Goal: Information Seeking & Learning: Understand process/instructions

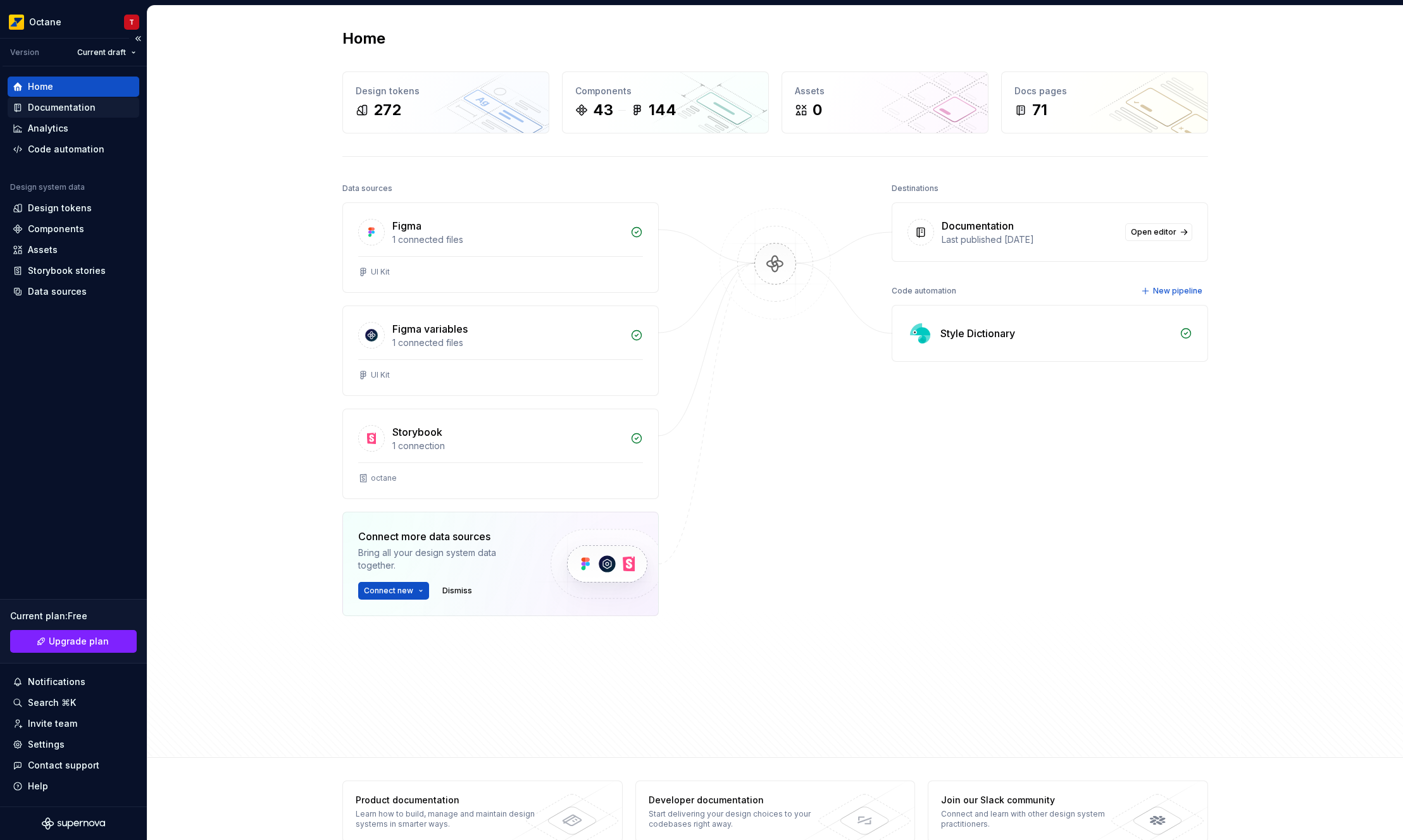
click at [56, 104] on div "Documentation" at bounding box center [62, 107] width 68 height 13
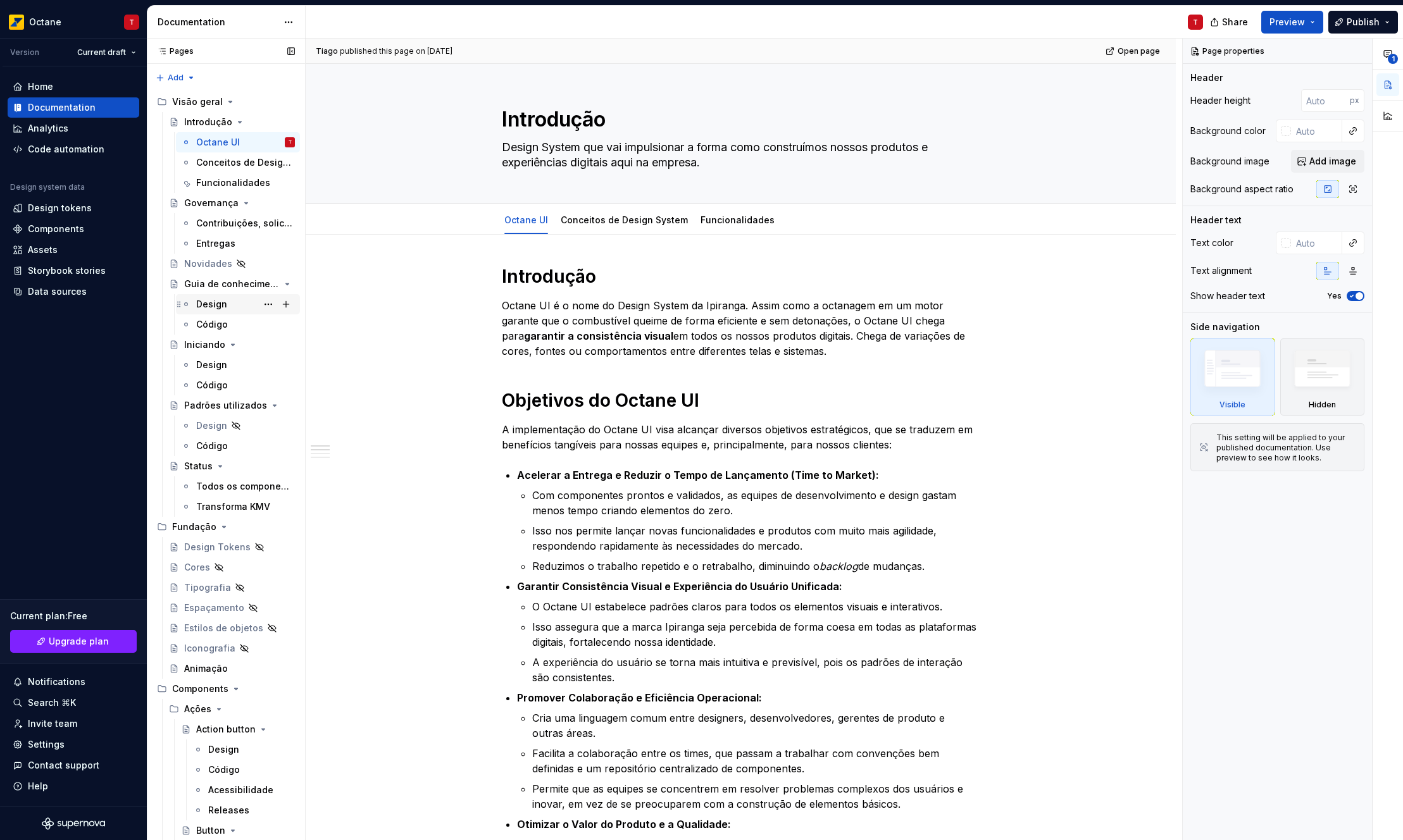
click at [214, 308] on div "Design" at bounding box center [211, 304] width 31 height 13
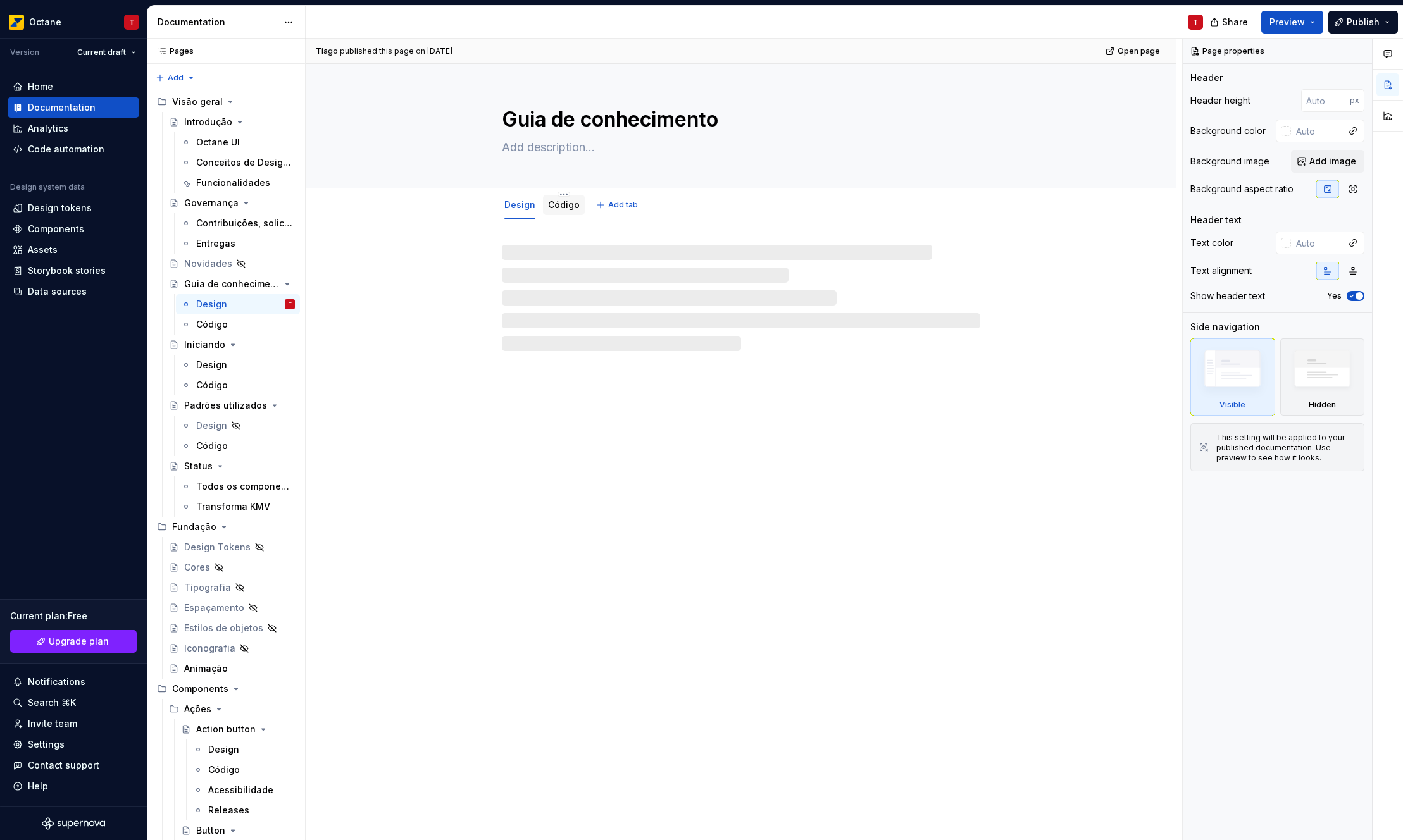
click at [554, 199] on link "Código" at bounding box center [563, 205] width 32 height 11
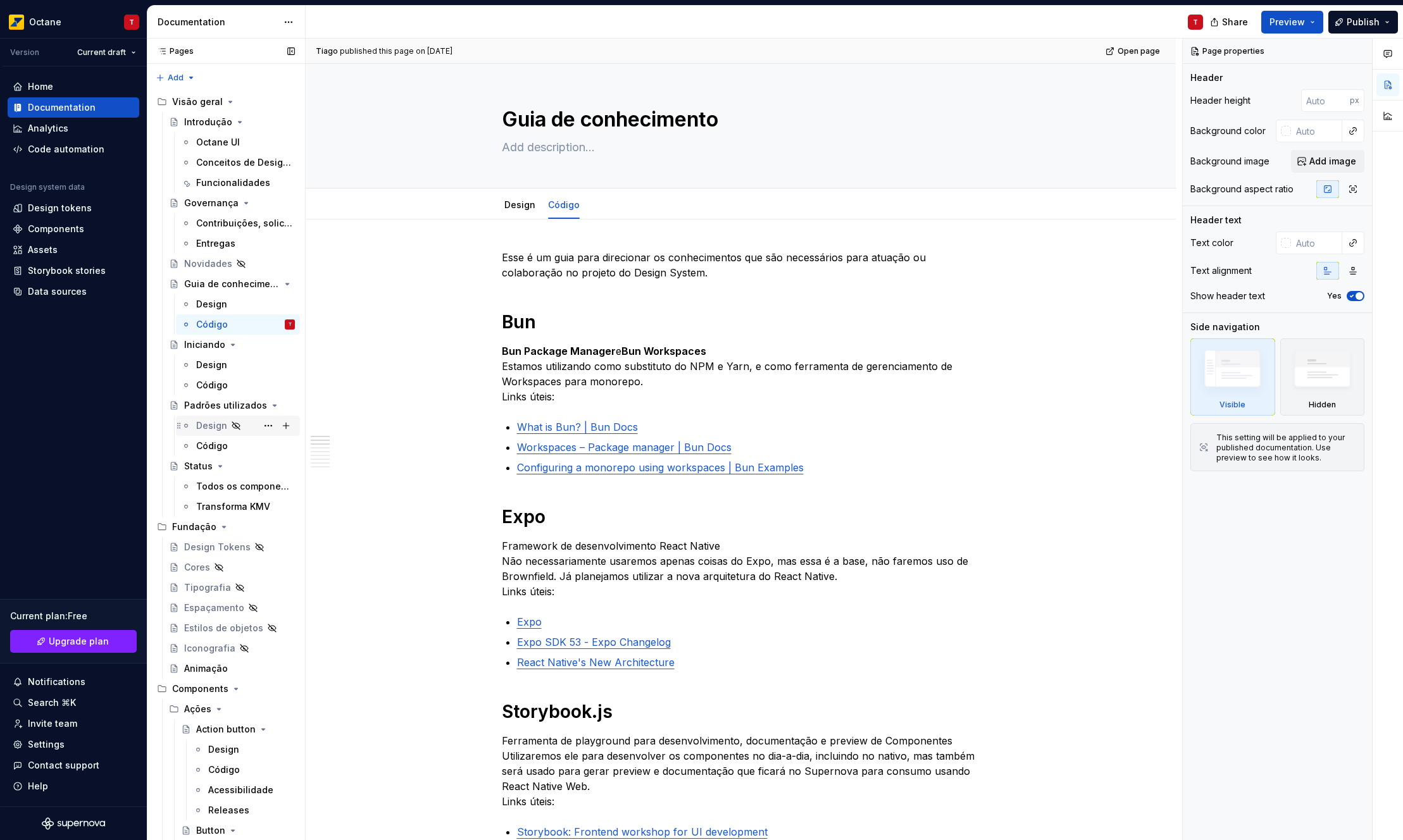
click at [214, 423] on div "Design" at bounding box center [211, 425] width 31 height 13
click at [207, 440] on div "Código" at bounding box center [211, 446] width 32 height 13
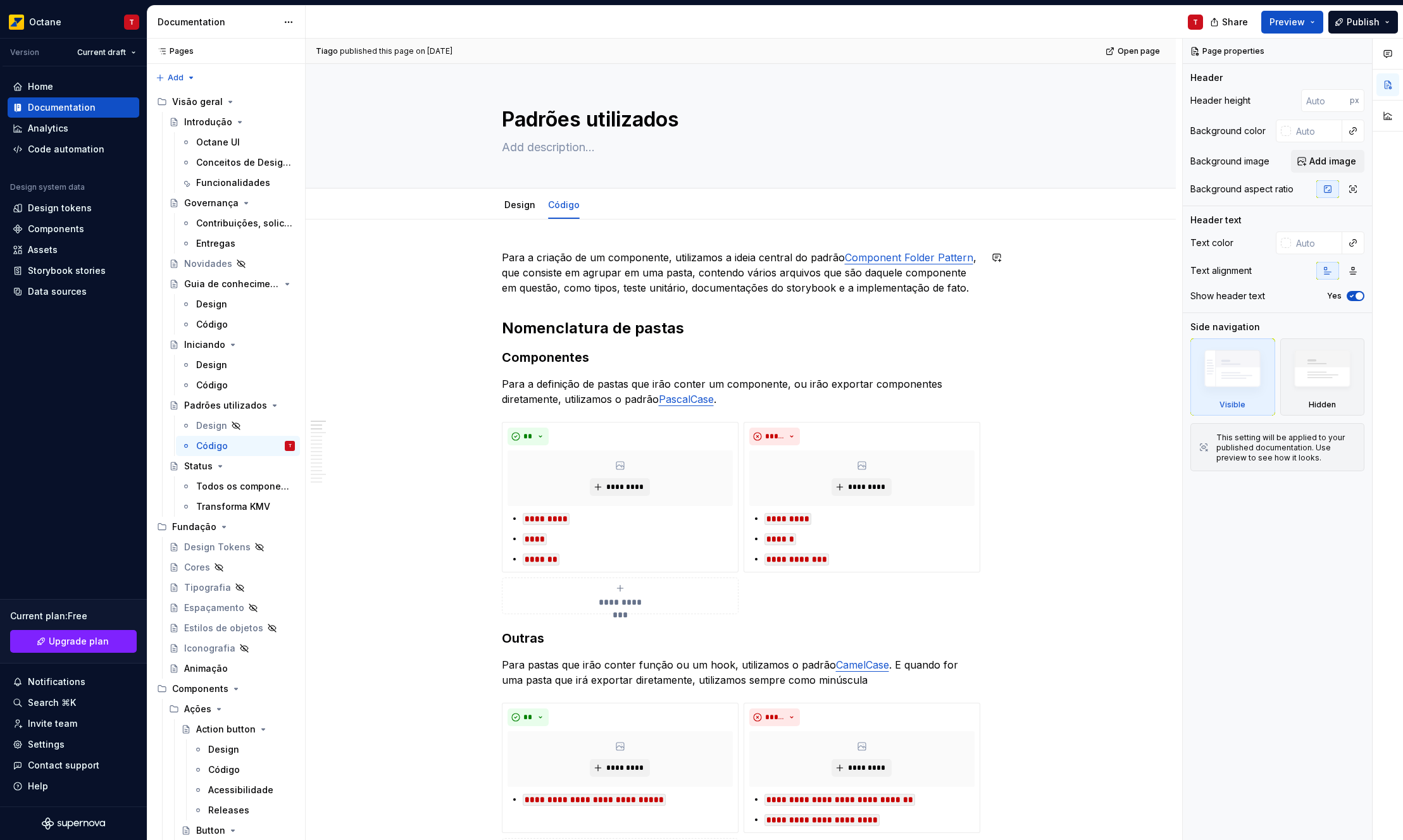
type textarea "*"
